Goal: Task Accomplishment & Management: Complete application form

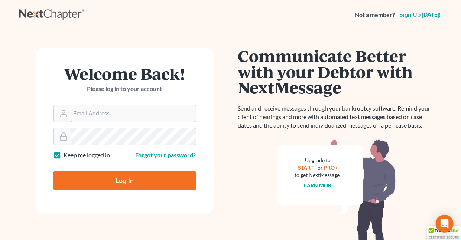
type input "[EMAIL_ADDRESS][DOMAIN_NAME]"
click at [64, 156] on label "Keep me logged in" at bounding box center [87, 155] width 46 height 9
click at [67, 156] on input "Keep me logged in" at bounding box center [69, 153] width 5 height 5
checkbox input "false"
click at [127, 179] on input "Log In" at bounding box center [124, 181] width 143 height 19
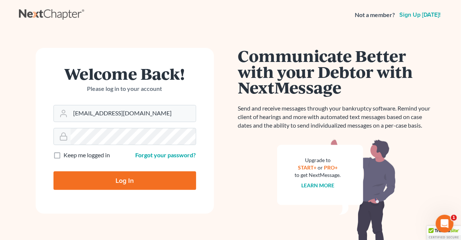
type input "Thinking..."
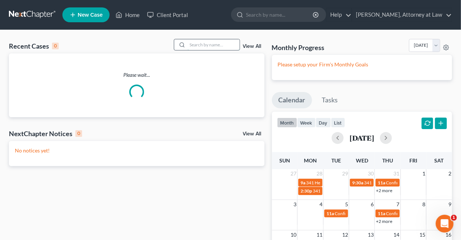
click at [202, 44] on input "search" at bounding box center [214, 44] width 52 height 11
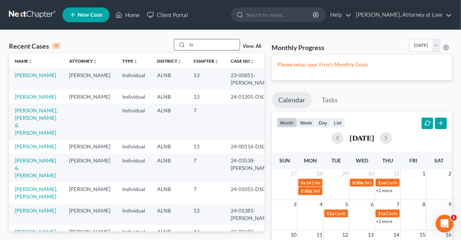
type input "h"
type input "Hill"
click at [23, 75] on link "Hill, Willie" at bounding box center [35, 75] width 41 height 6
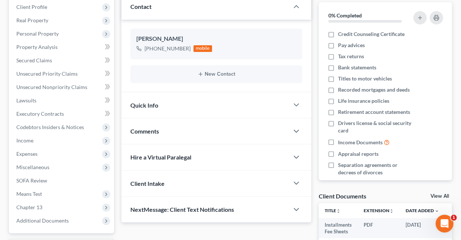
scroll to position [116, 0]
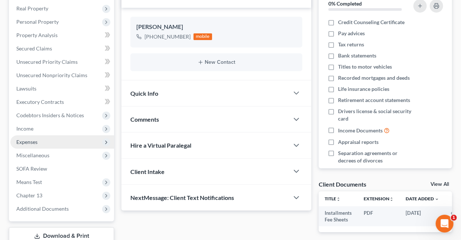
click at [33, 142] on span "Expenses" at bounding box center [26, 142] width 21 height 6
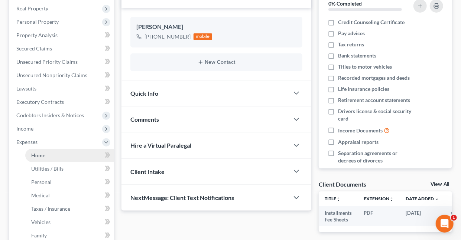
click at [42, 154] on span "Home" at bounding box center [38, 155] width 14 height 6
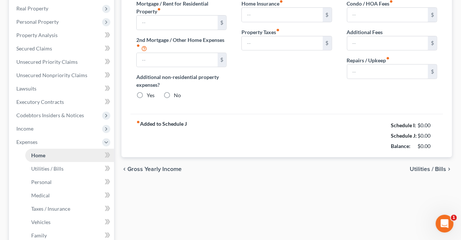
type input "943.00"
type input "0.00"
radio input "true"
type input "0.00"
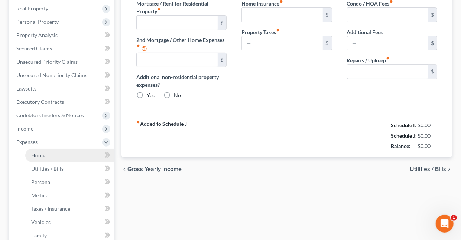
type input "0.00"
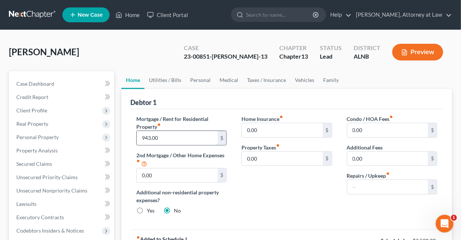
click at [170, 138] on input "943.00" at bounding box center [177, 138] width 81 height 14
click at [370, 188] on input "text" at bounding box center [387, 187] width 81 height 14
type input "155"
click at [276, 132] on input "0.00" at bounding box center [282, 130] width 81 height 14
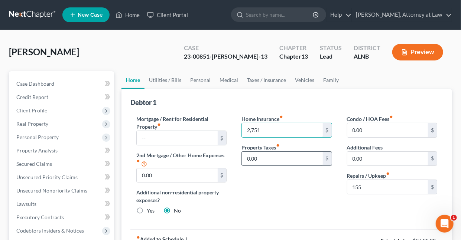
type input "2,751"
click at [274, 159] on input "0.00" at bounding box center [282, 159] width 81 height 14
click at [171, 81] on link "Utilities / Bills" at bounding box center [165, 80] width 41 height 18
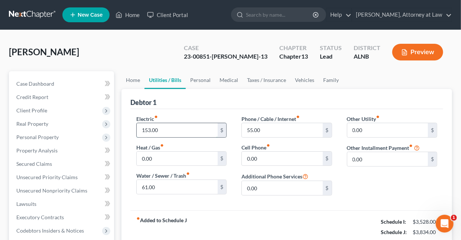
click at [171, 130] on input "153.00" at bounding box center [177, 130] width 81 height 14
type input "210"
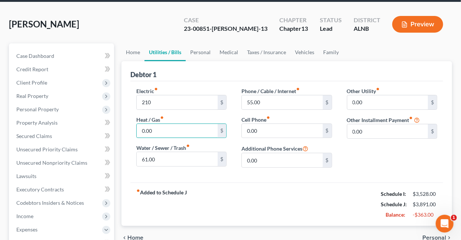
scroll to position [27, 0]
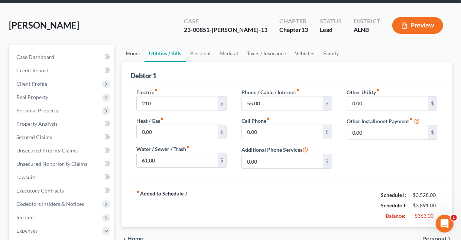
click at [135, 52] on link "Home" at bounding box center [132, 54] width 23 height 18
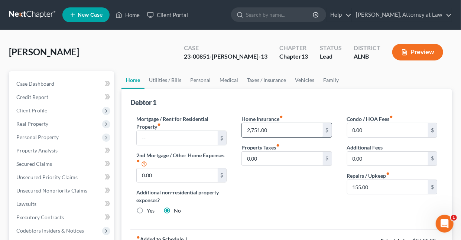
click at [271, 131] on input "2,751.00" at bounding box center [282, 130] width 81 height 14
type input "275"
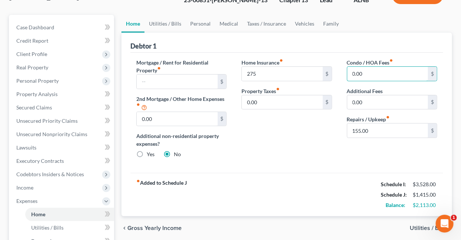
scroll to position [46, 0]
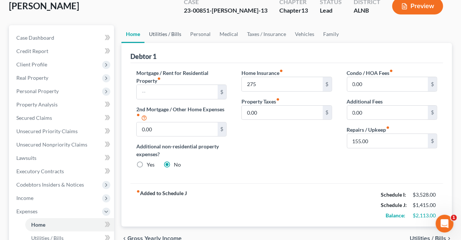
click at [168, 35] on link "Utilities / Bills" at bounding box center [165, 34] width 41 height 18
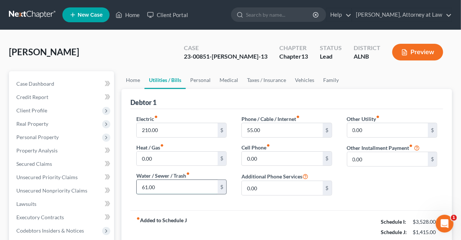
click at [171, 184] on input "61.00" at bounding box center [177, 187] width 81 height 14
type input "79"
click at [204, 80] on link "Personal" at bounding box center [200, 80] width 29 height 18
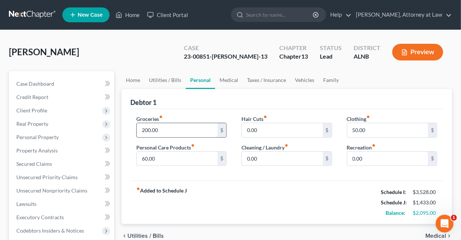
click at [172, 130] on input "200.00" at bounding box center [177, 130] width 81 height 14
click at [156, 130] on input "500" at bounding box center [177, 130] width 81 height 14
type input "600"
click at [323, 81] on link "Family" at bounding box center [331, 80] width 25 height 18
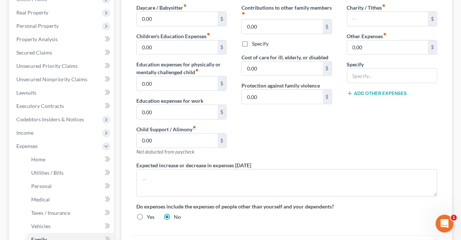
scroll to position [112, 0]
click at [159, 140] on input "0.00" at bounding box center [177, 140] width 81 height 14
type input "500"
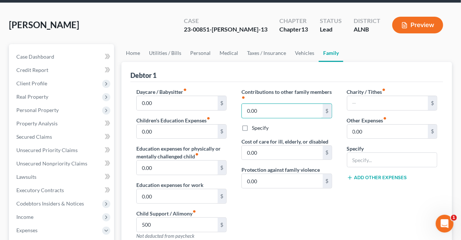
scroll to position [22, 0]
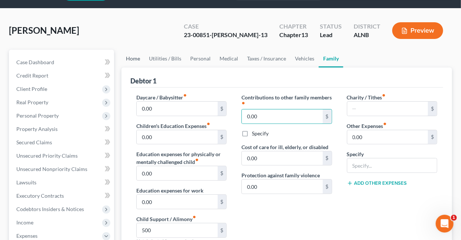
click at [129, 59] on link "Home" at bounding box center [132, 59] width 23 height 18
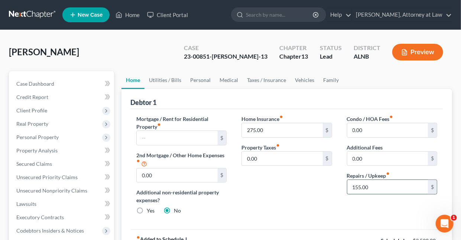
click at [376, 185] on input "155.00" at bounding box center [387, 187] width 81 height 14
type input "125"
click at [163, 81] on link "Utilities / Bills" at bounding box center [165, 80] width 41 height 18
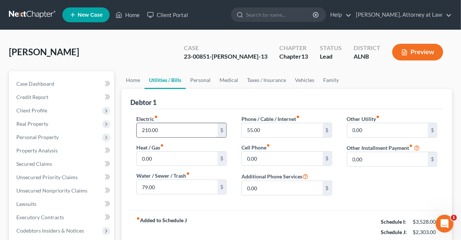
click at [175, 130] on input "210.00" at bounding box center [177, 130] width 81 height 14
type input "153"
click at [205, 82] on link "Personal" at bounding box center [200, 80] width 29 height 18
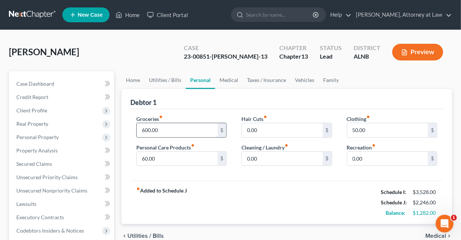
click at [173, 130] on input "600.00" at bounding box center [177, 130] width 81 height 14
type input "400"
click at [220, 81] on link "Medical" at bounding box center [228, 80] width 27 height 18
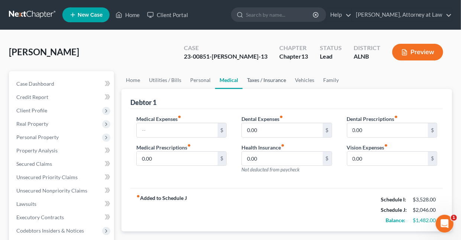
click at [262, 80] on link "Taxes / Insurance" at bounding box center [267, 80] width 48 height 18
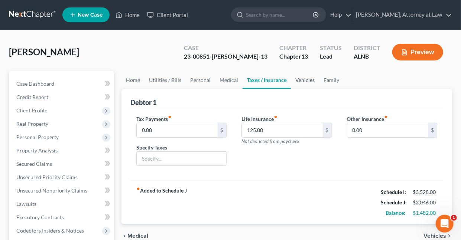
click at [306, 80] on link "Vehicles" at bounding box center [305, 80] width 28 height 18
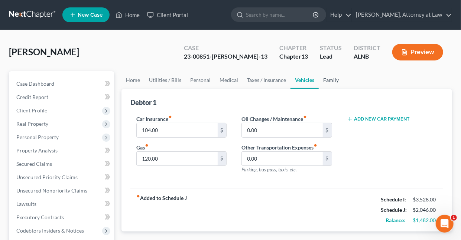
click at [327, 81] on link "Family" at bounding box center [331, 80] width 25 height 18
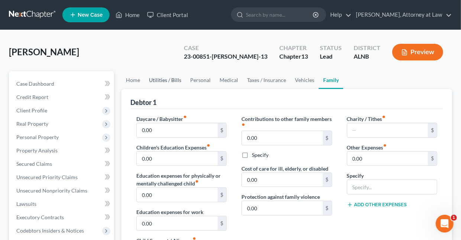
click at [159, 79] on link "Utilities / Bills" at bounding box center [165, 80] width 41 height 18
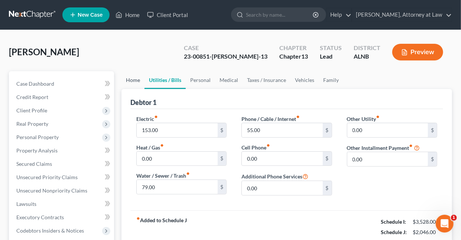
click at [134, 80] on link "Home" at bounding box center [132, 80] width 23 height 18
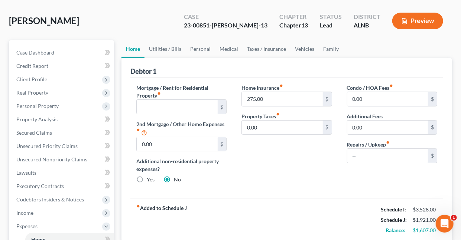
scroll to position [25, 0]
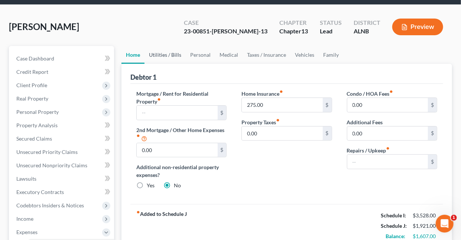
click at [159, 55] on link "Utilities / Bills" at bounding box center [165, 55] width 41 height 18
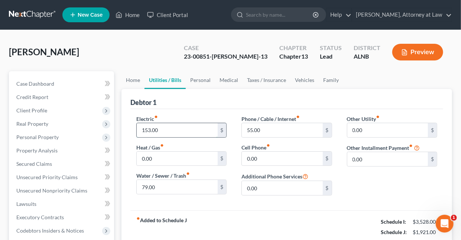
click at [167, 129] on input "153.00" at bounding box center [177, 130] width 81 height 14
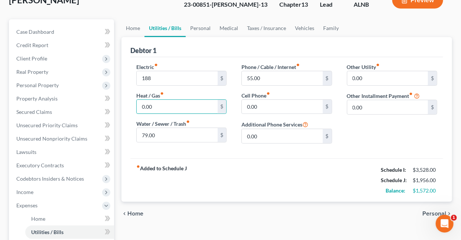
scroll to position [53, 0]
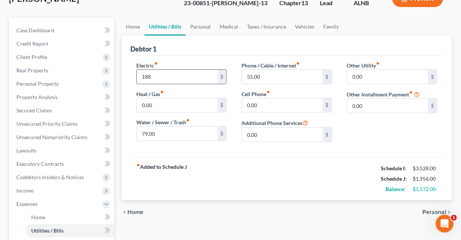
click at [157, 76] on input "188" at bounding box center [177, 77] width 81 height 14
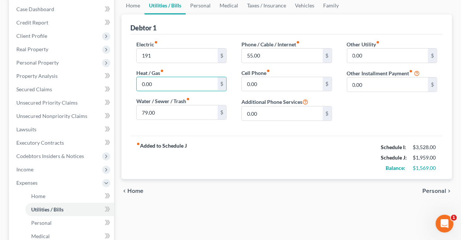
scroll to position [72, 0]
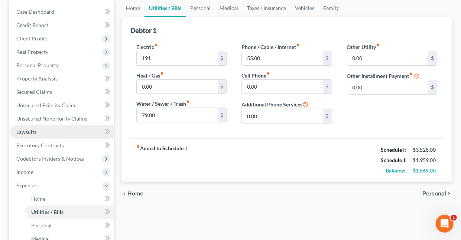
click at [28, 132] on span "Lawsuits" at bounding box center [26, 132] width 20 height 6
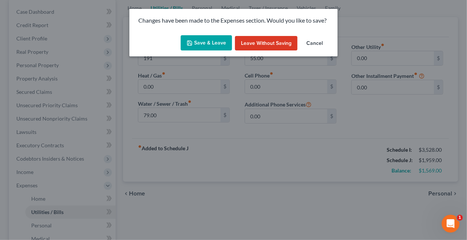
click at [221, 41] on button "Save & Leave" at bounding box center [206, 43] width 51 height 16
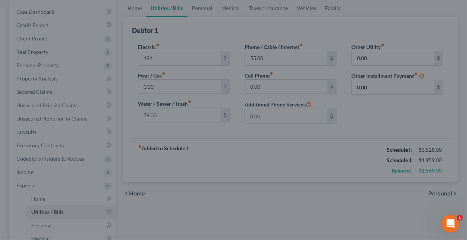
type input "191.00"
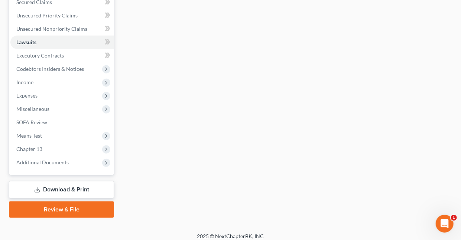
scroll to position [167, 0]
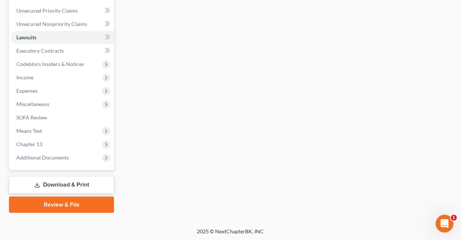
click at [71, 185] on link "Download & Print" at bounding box center [61, 184] width 105 height 17
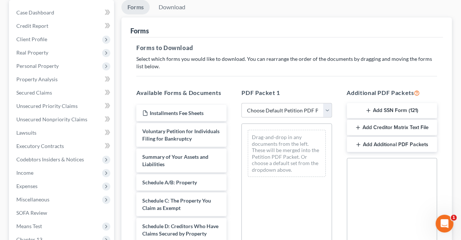
scroll to position [100, 0]
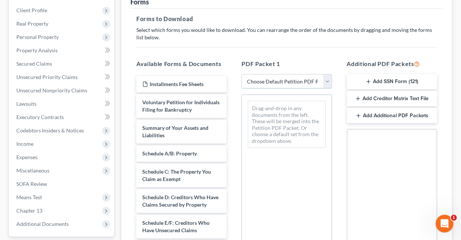
click at [325, 79] on select "Choose Default Petition PDF Packet Complete Bankruptcy Petition (all forms and …" at bounding box center [286, 81] width 90 height 15
select select "2"
click at [241, 74] on select "Choose Default Petition PDF Packet Complete Bankruptcy Petition (all forms and …" at bounding box center [286, 81] width 90 height 15
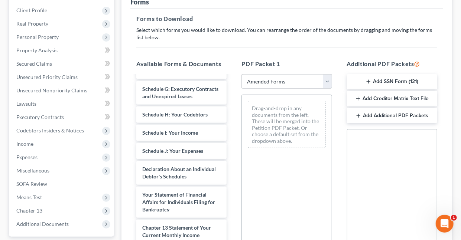
scroll to position [143, 0]
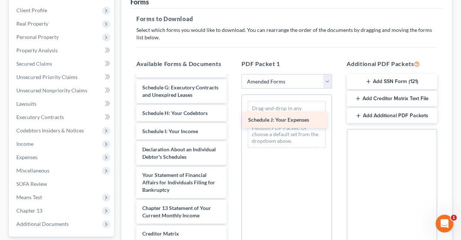
drag, startPoint x: 162, startPoint y: 170, endPoint x: 267, endPoint y: 120, distance: 117.0
click at [233, 120] on div "Schedule J: Your Expenses Voluntary Petition for Individuals Filing for Bankrup…" at bounding box center [181, 126] width 102 height 386
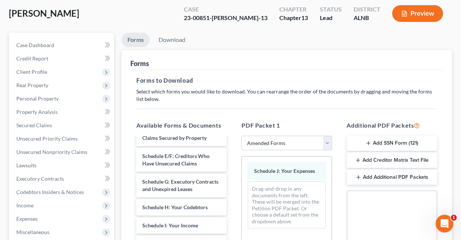
scroll to position [0, 0]
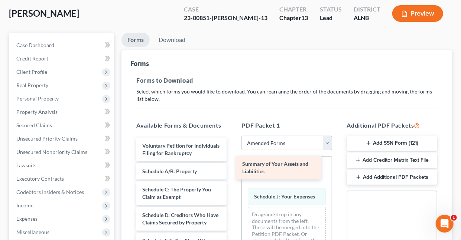
drag, startPoint x: 194, startPoint y: 180, endPoint x: 294, endPoint y: 166, distance: 100.9
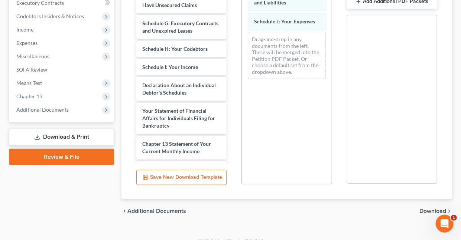
scroll to position [71, 0]
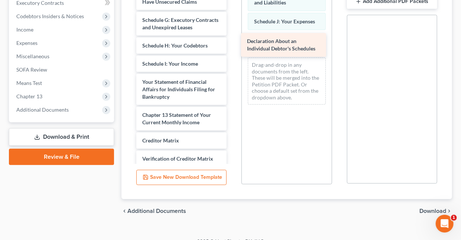
drag, startPoint x: 186, startPoint y: 106, endPoint x: 291, endPoint y: 44, distance: 121.8
click at [233, 44] on div "Declaration About an Individual Debtor's Schedules Voluntary Petition for Indiv…" at bounding box center [181, 58] width 102 height 335
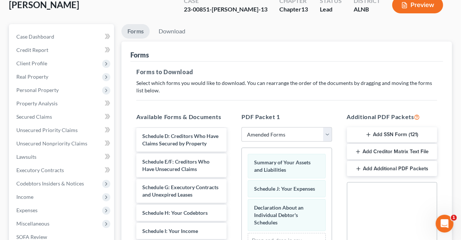
scroll to position [0, 0]
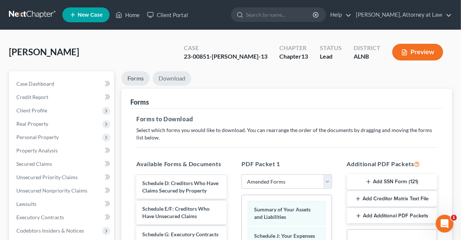
click at [167, 78] on link "Download" at bounding box center [172, 78] width 39 height 14
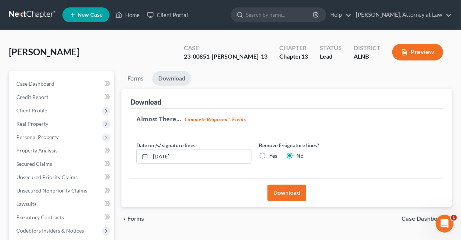
click at [284, 192] on button "Download" at bounding box center [286, 193] width 39 height 16
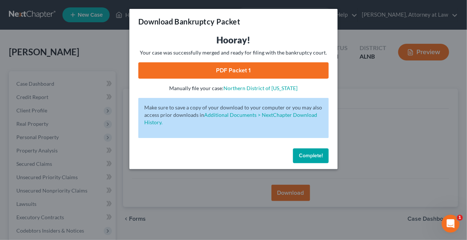
click at [242, 71] on link "PDF Packet 1" at bounding box center [233, 70] width 190 height 16
click at [305, 157] on span "Complete!" at bounding box center [311, 156] width 24 height 6
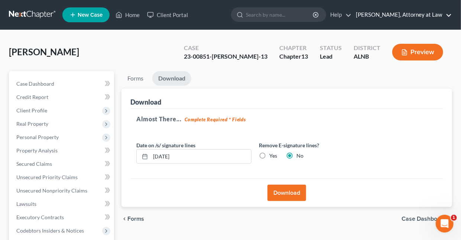
drag, startPoint x: 449, startPoint y: 15, endPoint x: 427, endPoint y: 37, distance: 31.0
click at [448, 15] on link "Daisy M. Holder, Attorney at Law" at bounding box center [402, 14] width 100 height 13
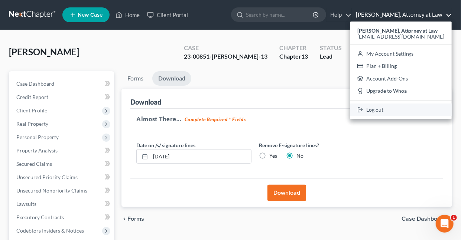
click at [392, 112] on link "Log out" at bounding box center [400, 110] width 101 height 13
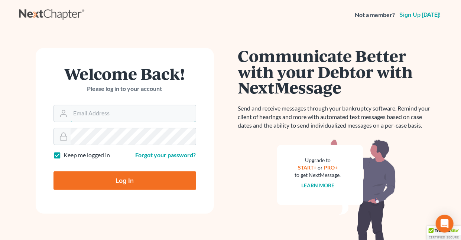
type input "[EMAIL_ADDRESS][DOMAIN_NAME]"
click at [64, 154] on label "Keep me logged in" at bounding box center [87, 155] width 46 height 9
click at [67, 154] on input "Keep me logged in" at bounding box center [69, 153] width 5 height 5
checkbox input "false"
click at [121, 180] on input "Log In" at bounding box center [124, 181] width 143 height 19
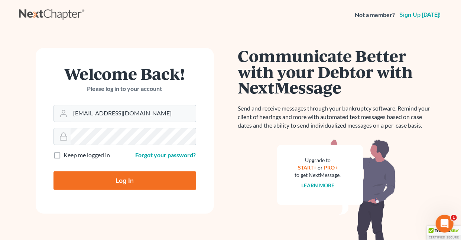
type input "Thinking..."
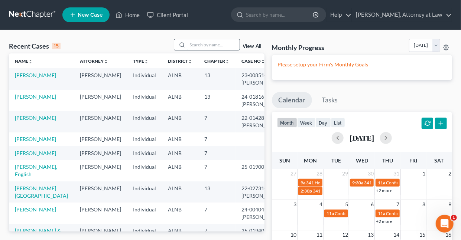
click at [205, 46] on input "search" at bounding box center [214, 44] width 52 height 11
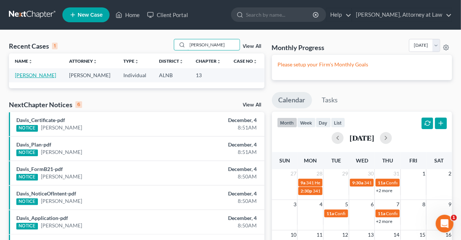
type input "McGregory"
click at [49, 75] on link "McGregory, Rosalind" at bounding box center [35, 75] width 41 height 6
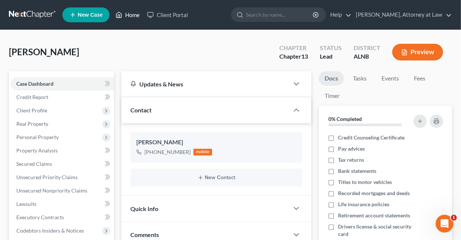
click at [136, 14] on link "Home" at bounding box center [128, 14] width 32 height 13
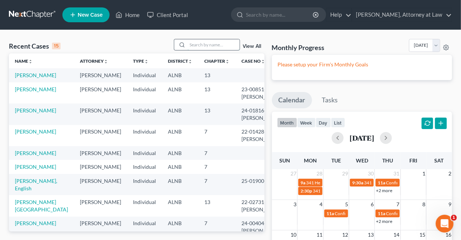
click at [198, 47] on input "search" at bounding box center [214, 44] width 52 height 11
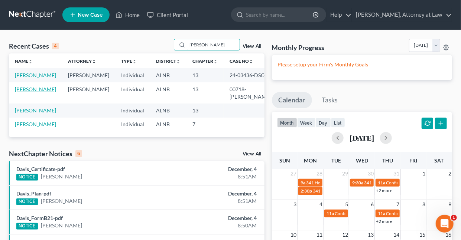
type input "rudolph"
click at [43, 88] on link "Rudolph, Justin" at bounding box center [35, 89] width 41 height 6
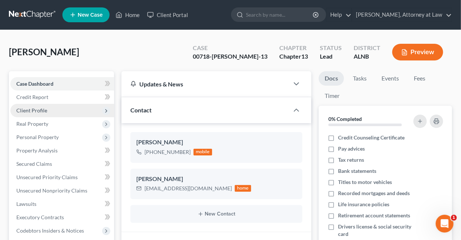
click at [30, 111] on span "Client Profile" at bounding box center [31, 110] width 31 height 6
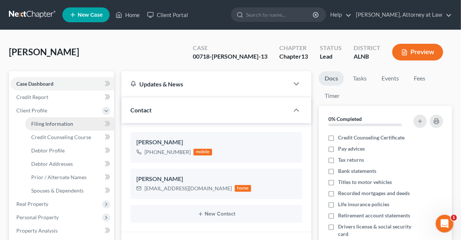
click at [47, 123] on span "Filing Information" at bounding box center [52, 124] width 42 height 6
select select "1"
select select "0"
select select "3"
select select "0"
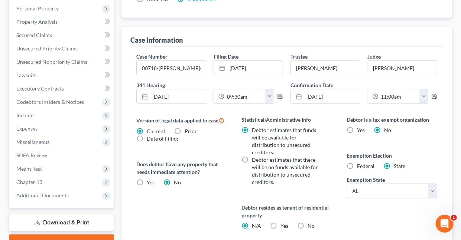
scroll to position [207, 0]
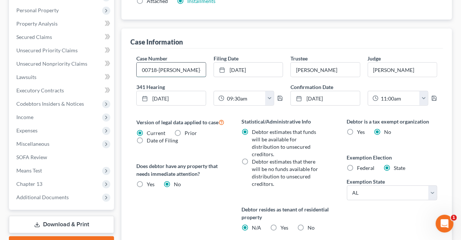
click at [190, 69] on input "00718-TOM-13" at bounding box center [171, 70] width 69 height 14
type input "25-718-TOM-13"
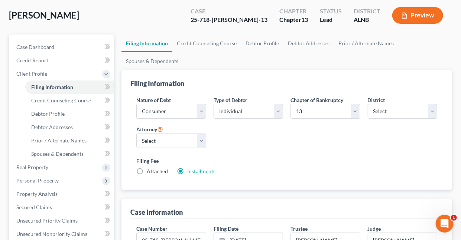
scroll to position [69, 0]
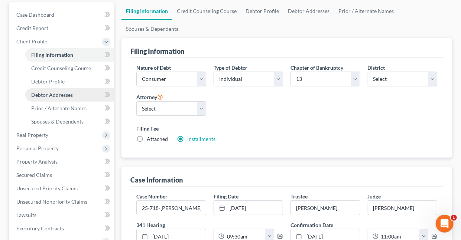
click at [41, 94] on span "Debtor Addresses" at bounding box center [52, 95] width 42 height 6
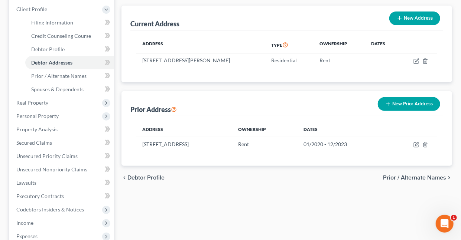
scroll to position [113, 0]
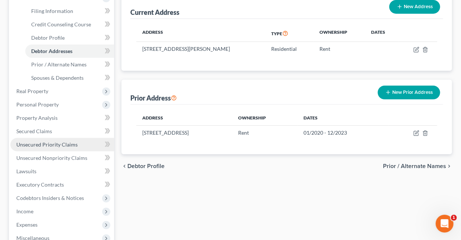
click at [26, 146] on span "Unsecured Priority Claims" at bounding box center [46, 145] width 61 height 6
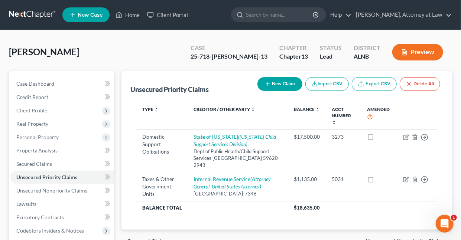
click at [428, 49] on button "Preview" at bounding box center [417, 52] width 51 height 17
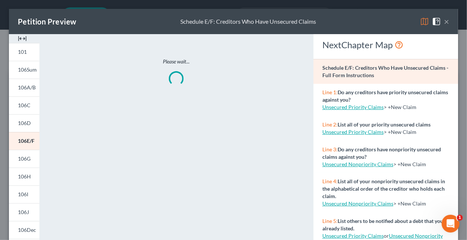
click at [421, 21] on img at bounding box center [424, 21] width 9 height 9
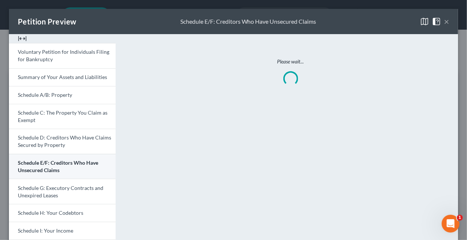
click at [65, 167] on link "Schedule E/F: Creditors Who Have Unsecured Claims" at bounding box center [62, 166] width 107 height 25
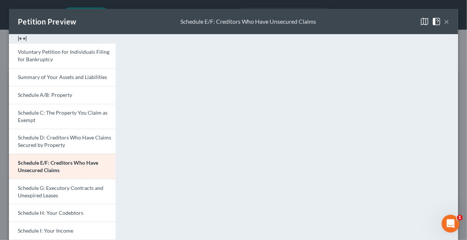
click at [444, 20] on button "×" at bounding box center [446, 21] width 5 height 9
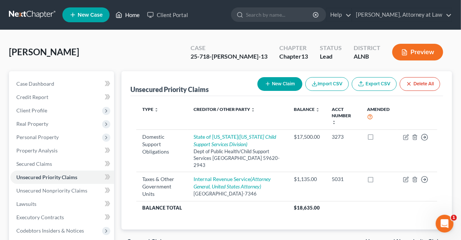
click at [129, 16] on link "Home" at bounding box center [128, 14] width 32 height 13
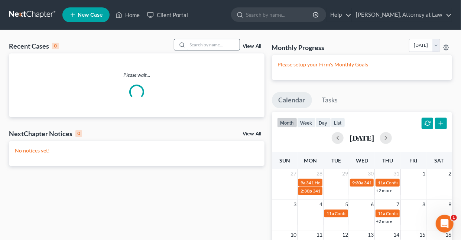
click at [219, 46] on input "search" at bounding box center [214, 44] width 52 height 11
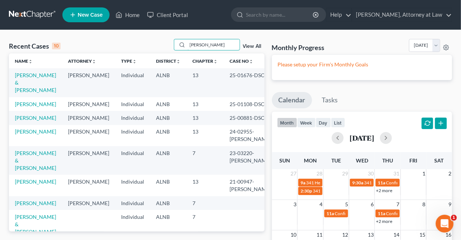
type input "Sanders"
click at [19, 78] on td "Sanders, Joseph & Vera" at bounding box center [35, 82] width 53 height 29
click at [30, 77] on link "Sanders, Joseph & Vera" at bounding box center [35, 82] width 41 height 21
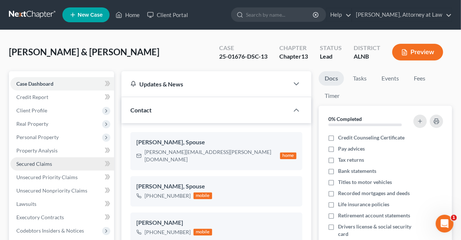
click at [25, 165] on span "Secured Claims" at bounding box center [34, 164] width 36 height 6
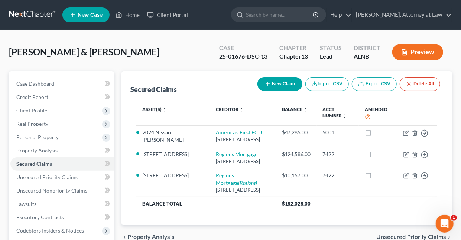
click at [424, 50] on button "Preview" at bounding box center [417, 52] width 51 height 17
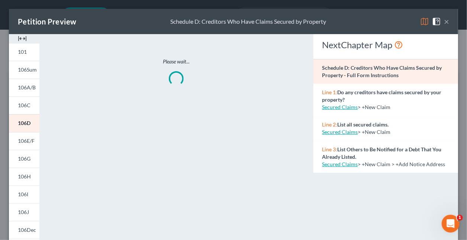
click at [420, 22] on img at bounding box center [424, 21] width 9 height 9
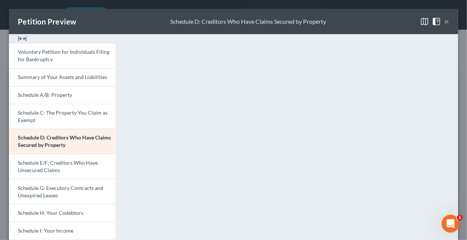
click at [444, 23] on button "×" at bounding box center [446, 21] width 5 height 9
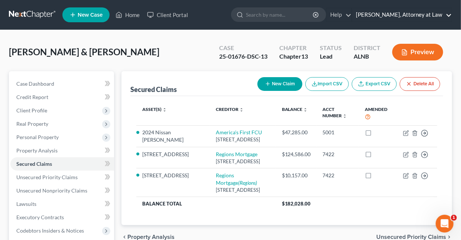
click at [449, 15] on link "Daisy M. Holder, Attorney at Law" at bounding box center [402, 14] width 100 height 13
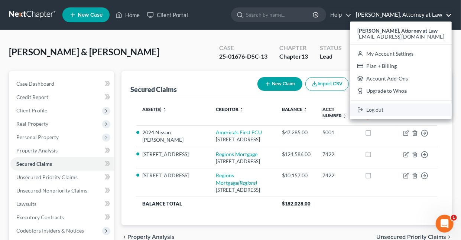
click at [389, 108] on link "Log out" at bounding box center [400, 110] width 101 height 13
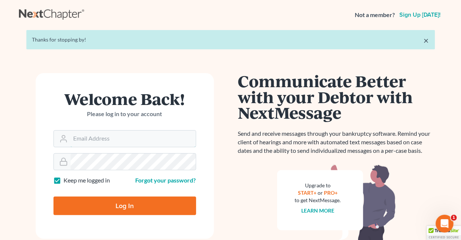
type input "[EMAIL_ADDRESS][DOMAIN_NAME]"
